Goal: Find specific page/section: Find specific page/section

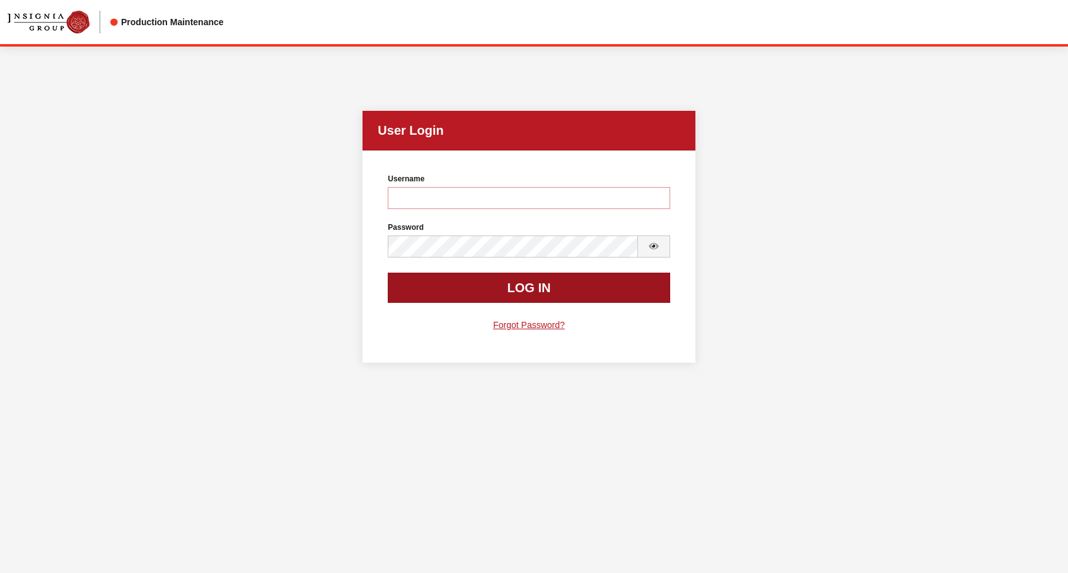
type input "rgoodwin"
click at [451, 291] on button "Log In" at bounding box center [529, 288] width 282 height 30
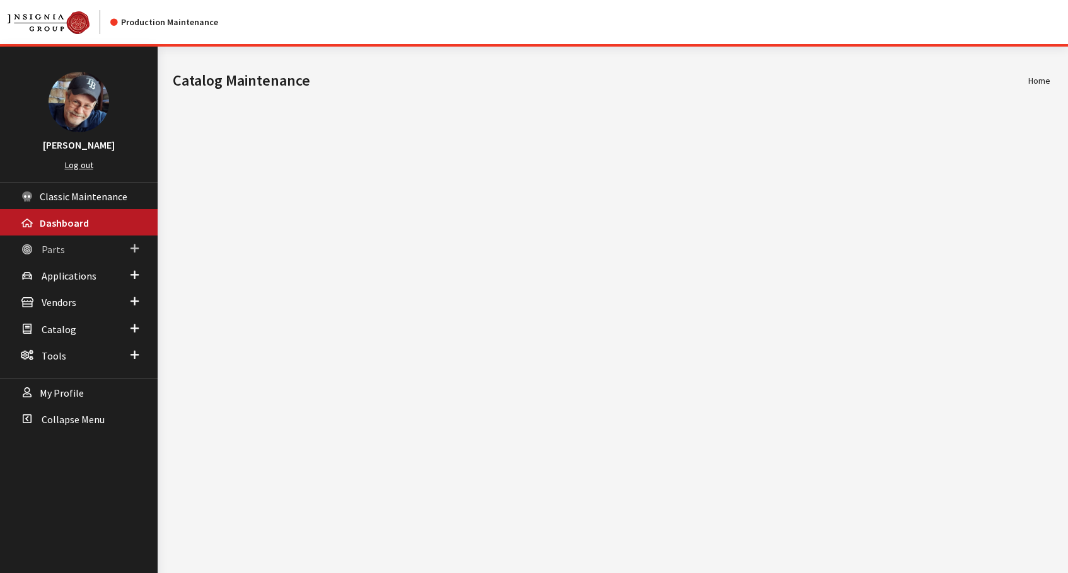
click at [52, 245] on span "Parts" at bounding box center [53, 249] width 23 height 13
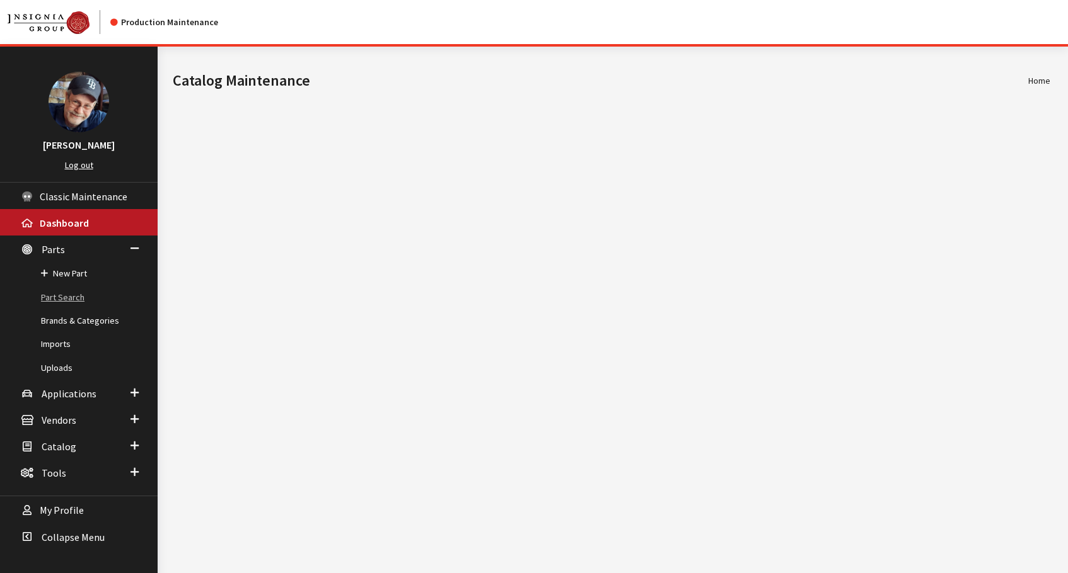
click at [66, 299] on link "Part Search" at bounding box center [79, 297] width 158 height 23
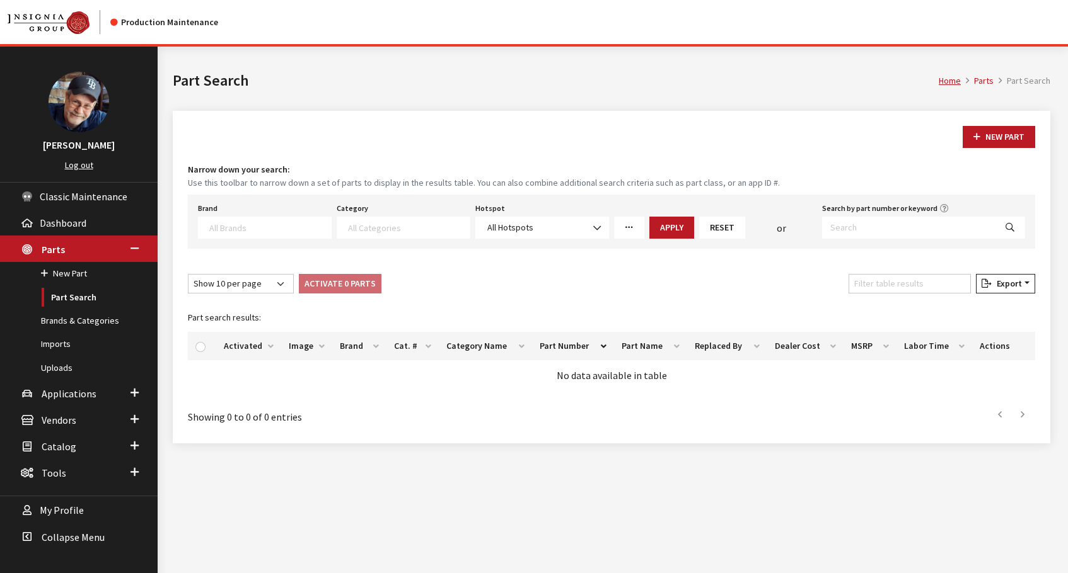
select select
click at [885, 229] on input "Search by part number or keyword" at bounding box center [908, 228] width 173 height 22
paste input "00018 ADU70"
type input "00018 ADU70"
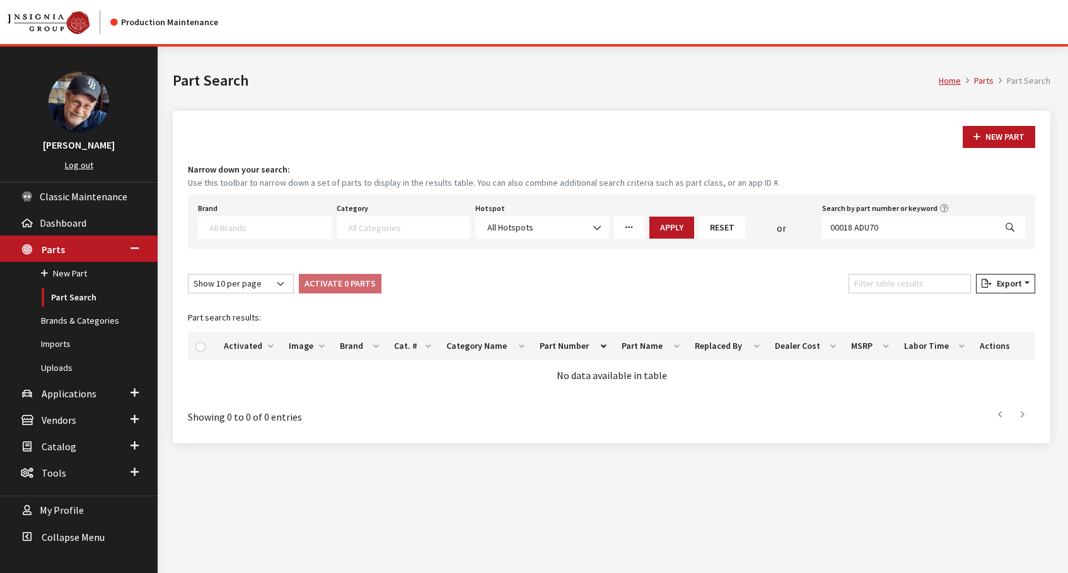
click at [1013, 229] on icon "Search" at bounding box center [1009, 228] width 9 height 9
select select
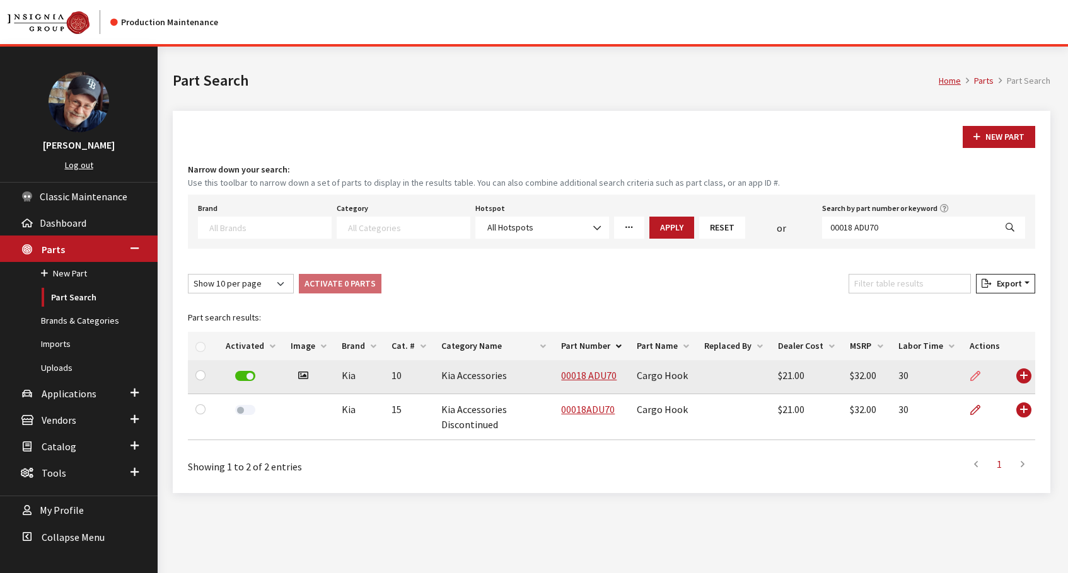
click at [977, 377] on icon at bounding box center [975, 377] width 10 height 10
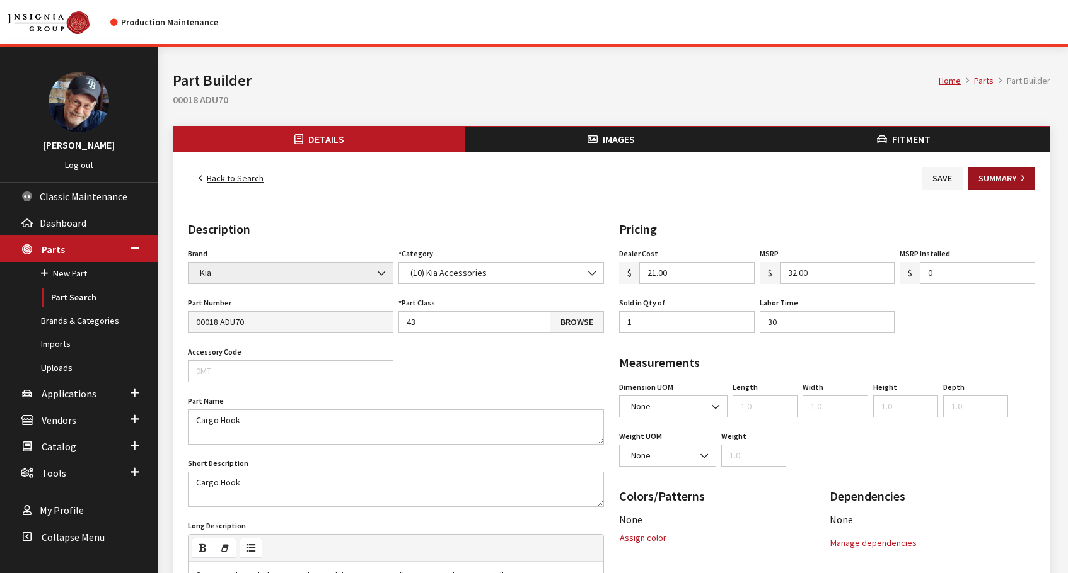
click at [996, 176] on button "Summary" at bounding box center [1000, 179] width 67 height 22
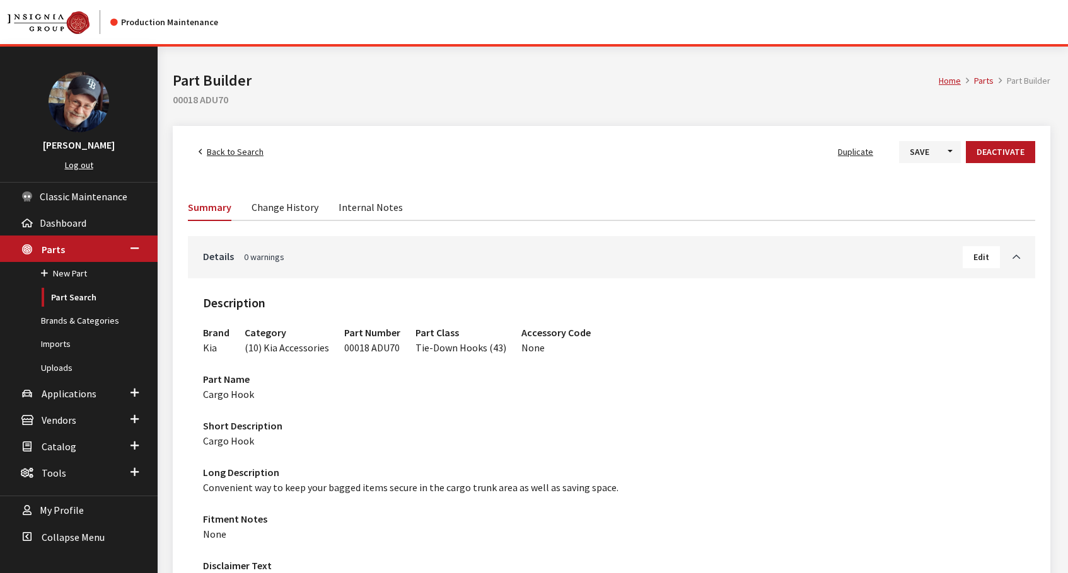
click at [287, 209] on link "Change History" at bounding box center [284, 206] width 67 height 26
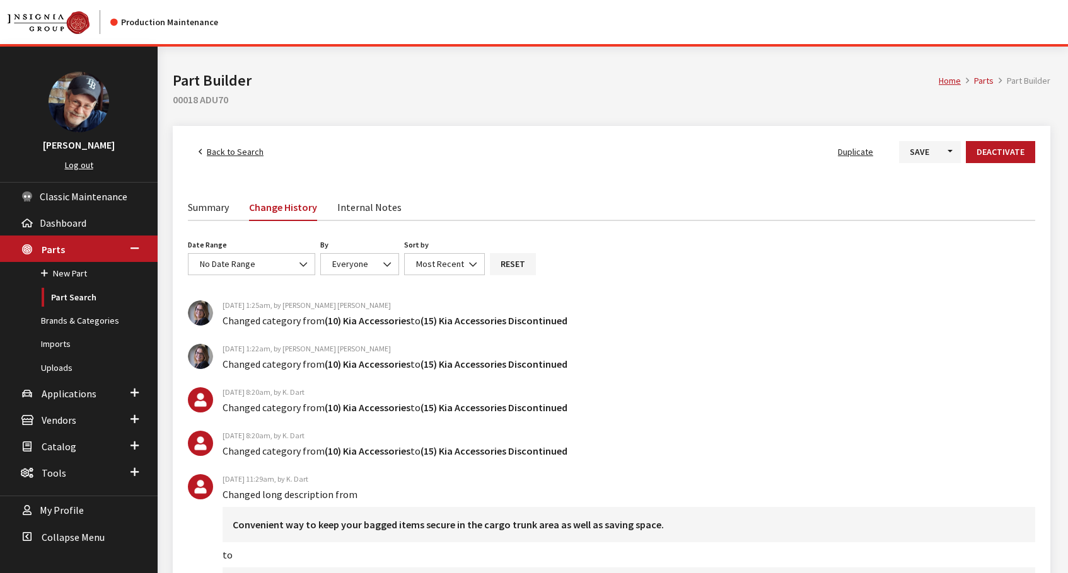
click at [204, 209] on link "Summary" at bounding box center [208, 206] width 41 height 26
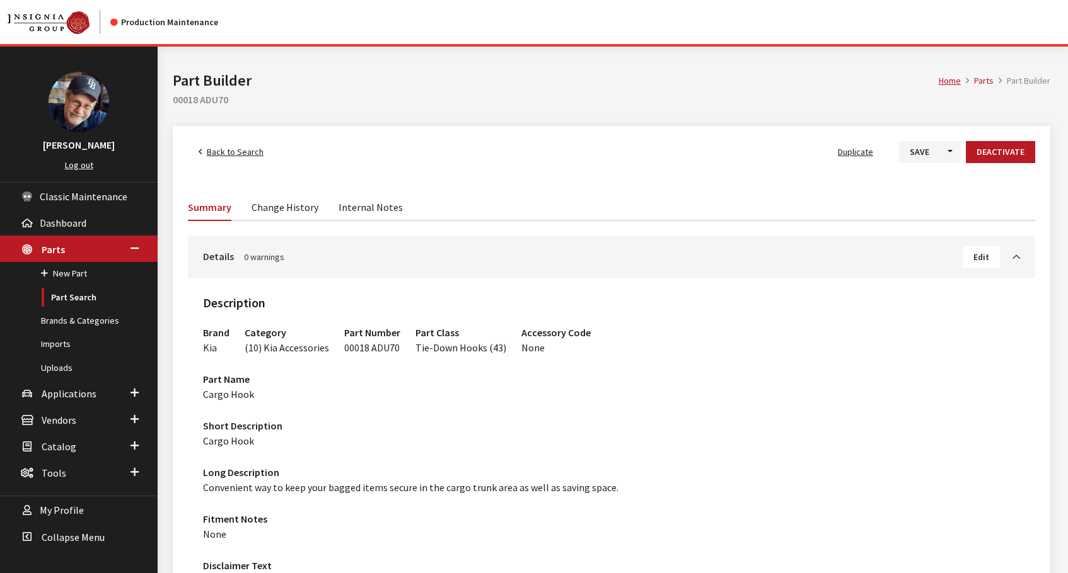
click at [229, 152] on span "Back to Search" at bounding box center [235, 151] width 57 height 11
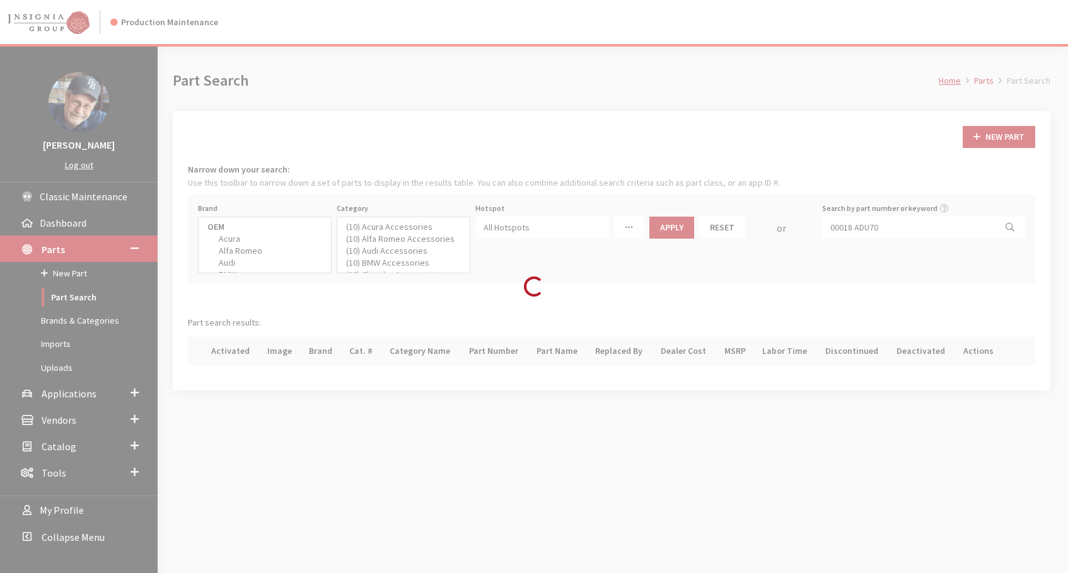
select select
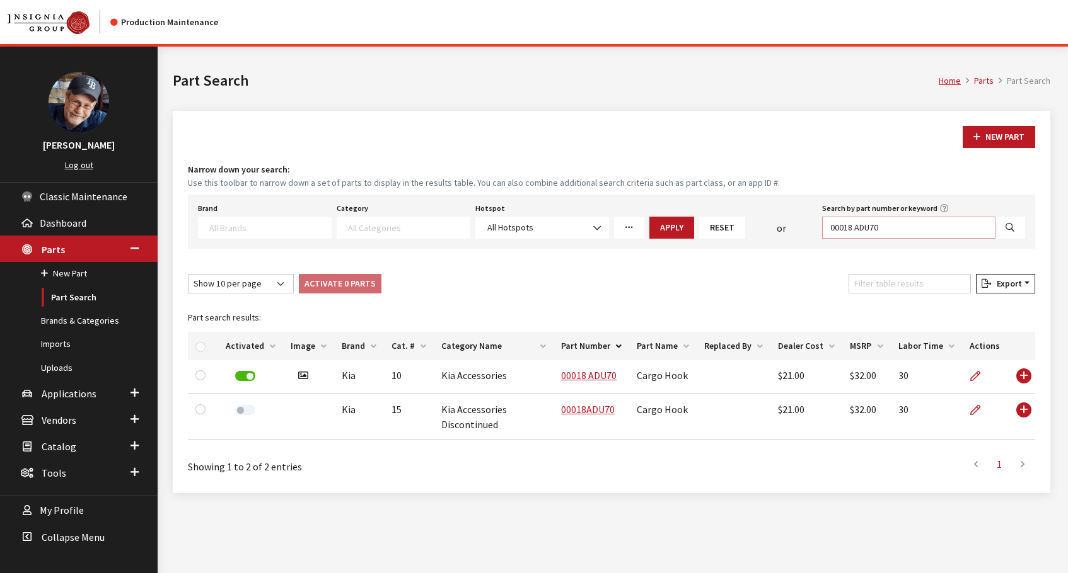
drag, startPoint x: 906, startPoint y: 229, endPoint x: 778, endPoint y: 226, distance: 128.0
click at [778, 226] on div "Brand Acura Alfa Romeo Audi BMW DoubleTake [PERSON_NAME] Racing GM GST Honda Hy…" at bounding box center [611, 219] width 832 height 39
paste input "53 ADU01"
type input "00053 ADU01"
click at [1010, 231] on icon "Search" at bounding box center [1009, 228] width 9 height 9
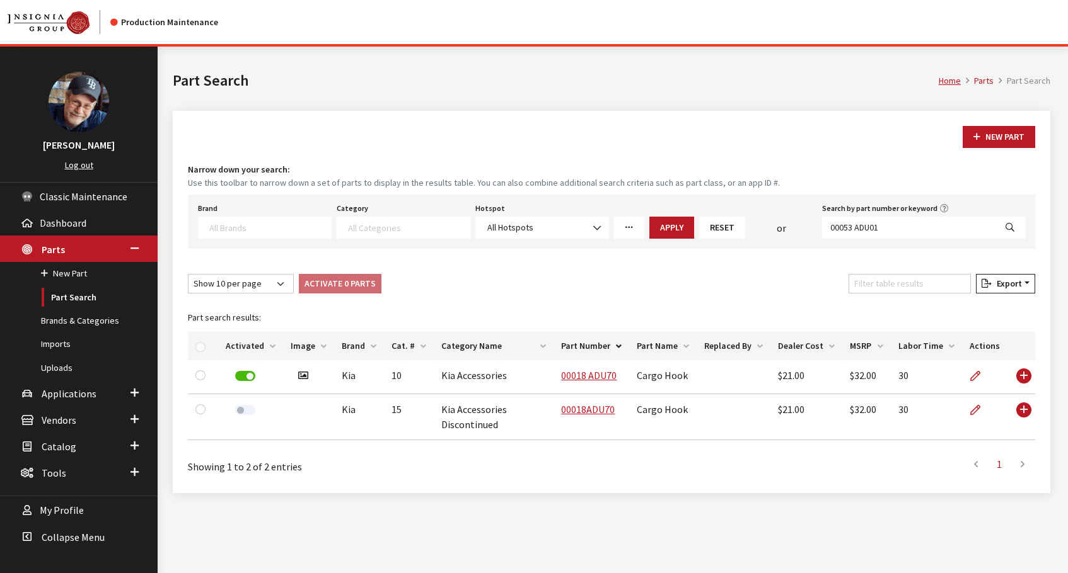
select select
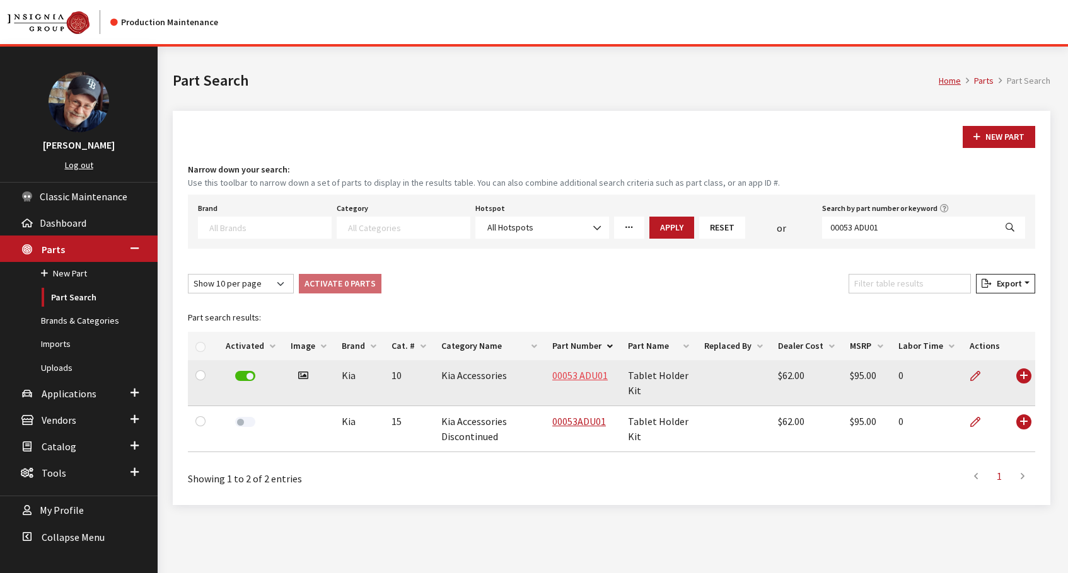
click at [580, 373] on link "00053 ADU01" at bounding box center [579, 375] width 55 height 13
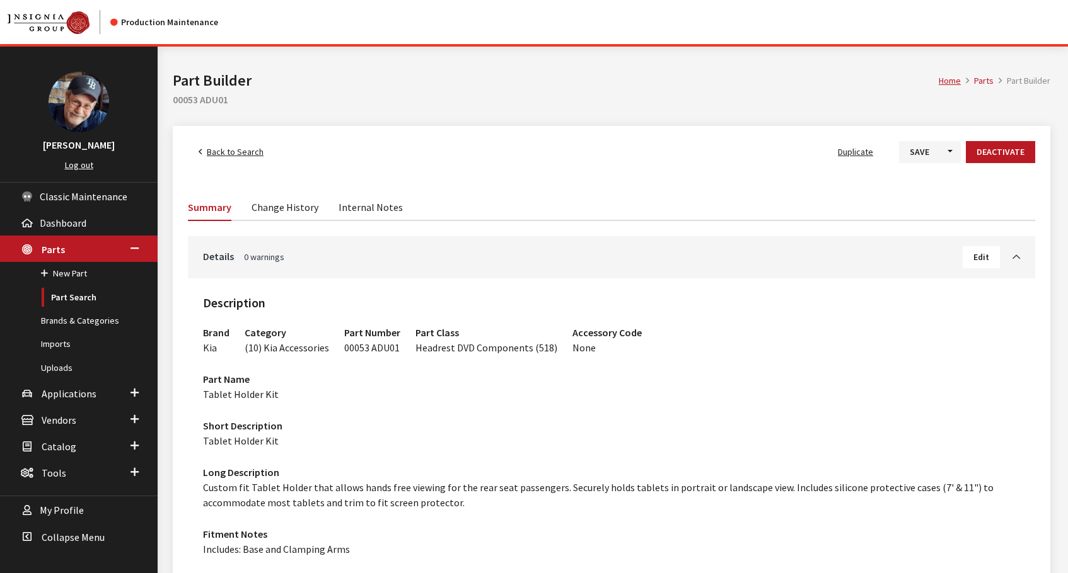
click at [216, 153] on span "Back to Search" at bounding box center [235, 151] width 57 height 11
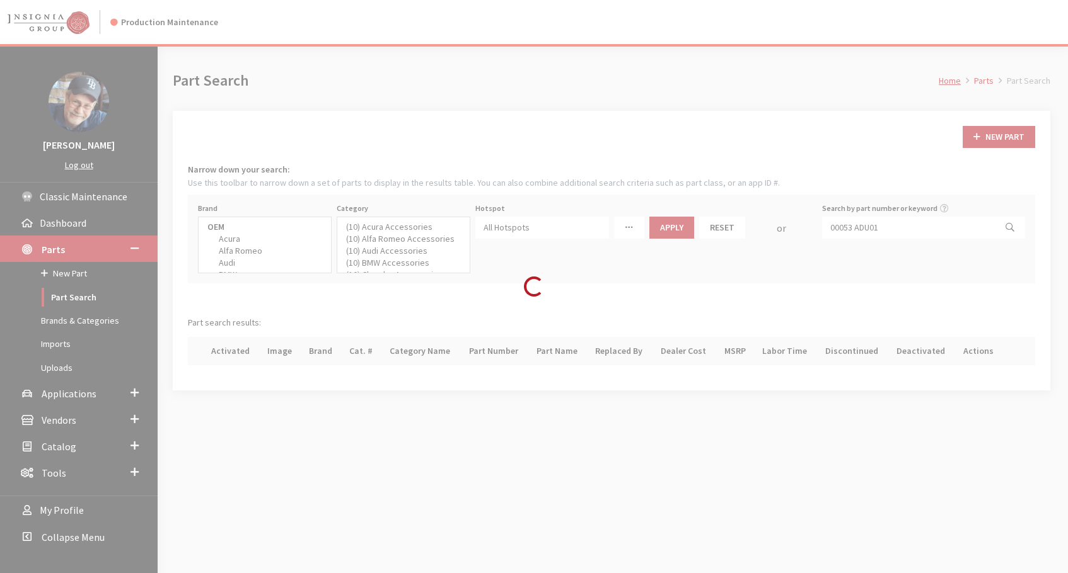
select select
